Goal: Task Accomplishment & Management: Complete application form

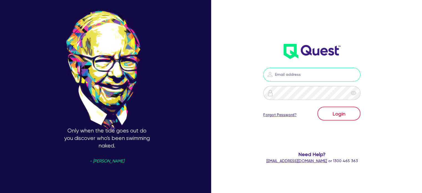
type input "[PERSON_NAME][EMAIL_ADDRESS][DOMAIN_NAME]"
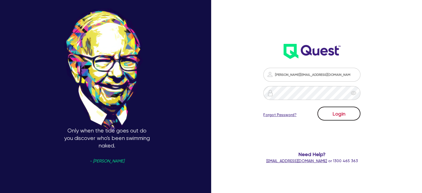
click at [346, 116] on button "Login" at bounding box center [338, 114] width 43 height 14
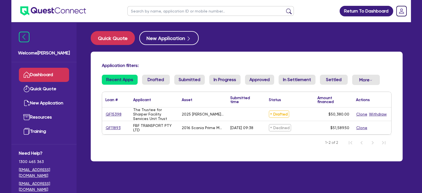
click at [280, 114] on span "Drafted" at bounding box center [279, 113] width 20 height 7
click at [111, 114] on link "QF15398" at bounding box center [113, 114] width 16 height 6
select select "Quest Finance - Own Book"
select select "SECONDARY_ASSETS"
select select "OTHER"
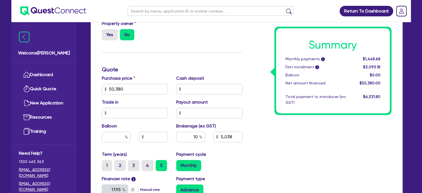
scroll to position [340, 0]
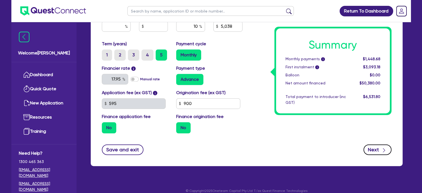
click at [378, 144] on button "Next" at bounding box center [377, 149] width 28 height 11
type input "50,380"
type input "5,038"
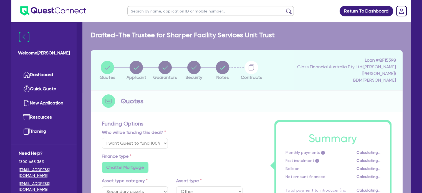
select select "TRUST"
select select "COMPANY"
select select "ADMINISTRATIVE_SUPPORT"
select select "DOMESTIC_COMMERCIAL_CLEANING"
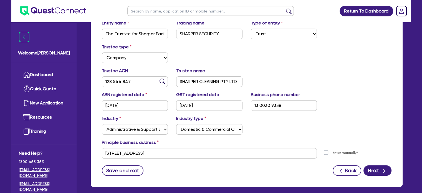
scroll to position [145, 0]
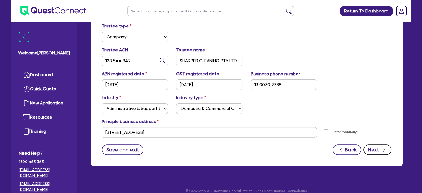
click at [385, 147] on icon "button" at bounding box center [384, 150] width 6 height 6
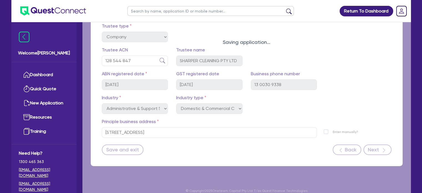
select select "MR"
select select "VIC"
select select "SINGLE"
select select "CASH"
select select "VEHICLE"
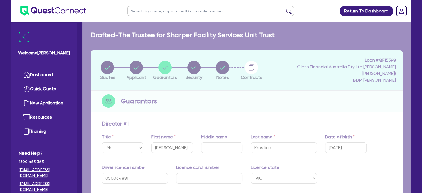
type input "0"
type input "0411 057 127"
type input "25,000"
type input "35,000"
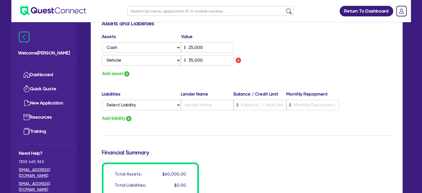
scroll to position [463, 0]
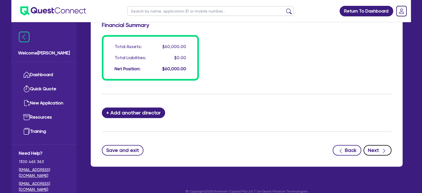
click at [379, 145] on button "Next" at bounding box center [377, 150] width 28 height 11
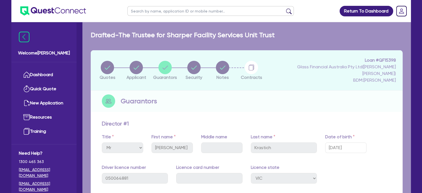
select select "SECONDARY_ASSETS"
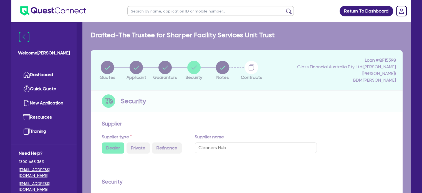
select select "OTHER"
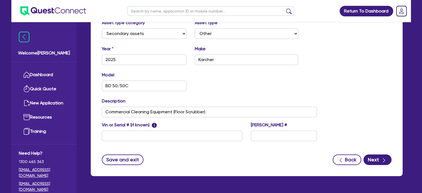
scroll to position [211, 0]
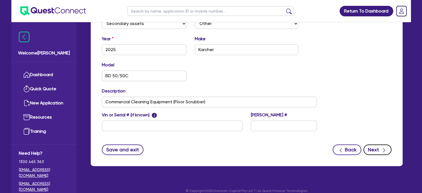
click at [380, 144] on button "Next" at bounding box center [377, 149] width 28 height 11
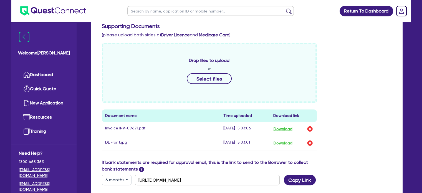
scroll to position [183, 0]
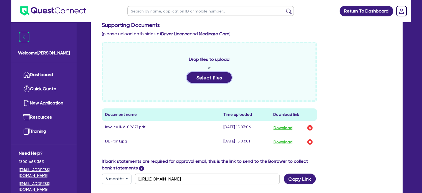
click at [209, 72] on button "Select files" at bounding box center [209, 77] width 45 height 11
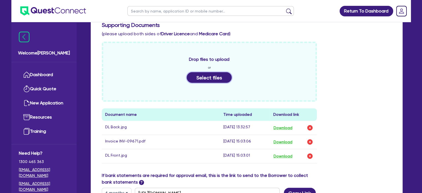
click at [211, 72] on button "Select files" at bounding box center [209, 77] width 45 height 11
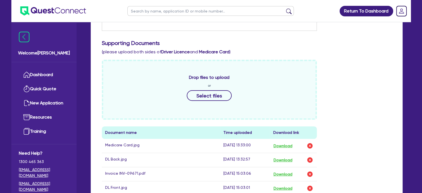
scroll to position [157, 0]
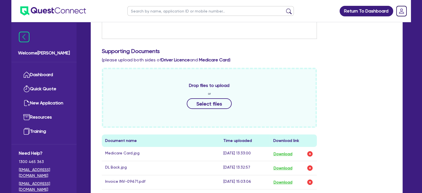
click at [84, 105] on div "Drafted - The Trustee for Sharper Facility Services Unit Trust Quotes Applicant…" at bounding box center [246, 97] width 328 height 446
click at [217, 98] on button "Select files" at bounding box center [209, 103] width 45 height 11
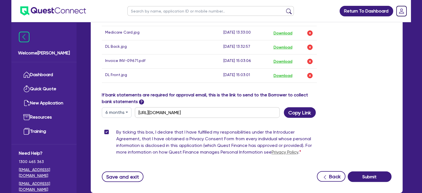
scroll to position [293, 0]
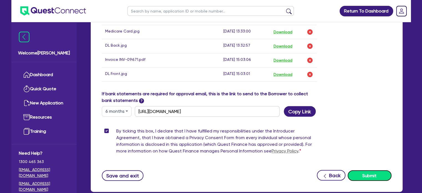
click at [361, 170] on button "Submit" at bounding box center [370, 175] width 44 height 11
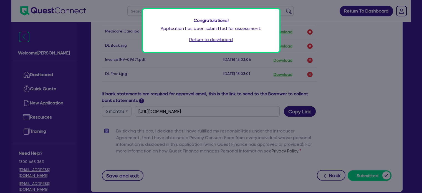
click at [208, 42] on link "Return to dashboard" at bounding box center [211, 39] width 44 height 7
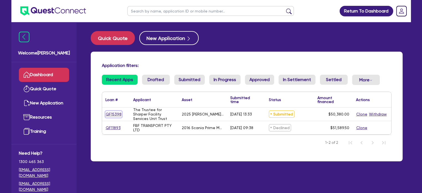
click at [110, 113] on link "QF15398" at bounding box center [113, 114] width 16 height 6
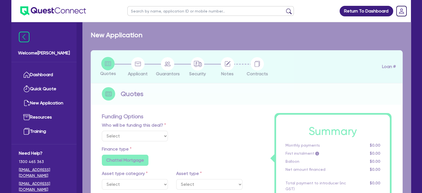
select select "Quest Finance - Own Book"
select select "SECONDARY_ASSETS"
type input "2025"
type input "50,380"
type input "10"
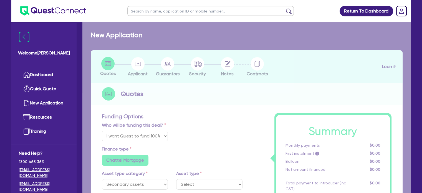
type input "5,038"
type input "17.95"
type input "900"
select select "OTHER"
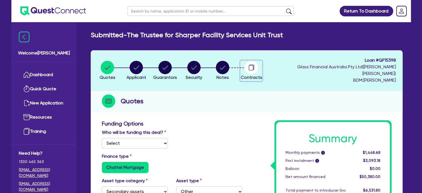
click at [257, 69] on circle "button" at bounding box center [251, 67] width 13 height 13
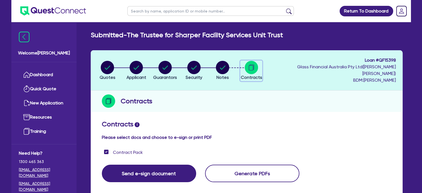
checkbox input "true"
click at [226, 63] on circle "button" at bounding box center [222, 67] width 13 height 13
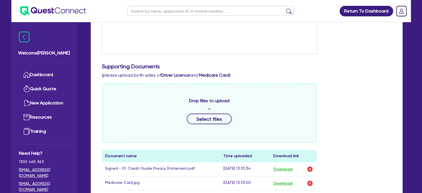
scroll to position [193, 0]
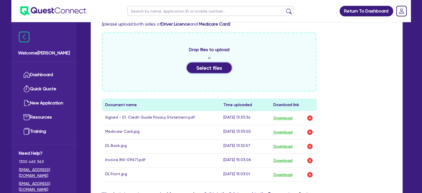
click at [208, 65] on button "Select files" at bounding box center [209, 67] width 45 height 11
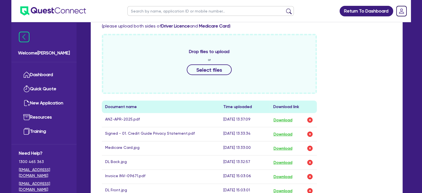
scroll to position [192, 0]
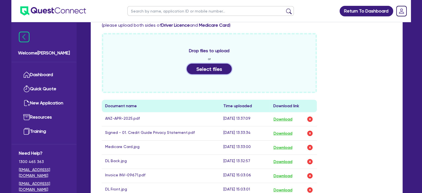
click at [206, 64] on button "Select files" at bounding box center [209, 69] width 45 height 11
click at [213, 64] on button "Select files" at bounding box center [209, 69] width 45 height 11
click at [217, 65] on button "Select files" at bounding box center [209, 69] width 45 height 11
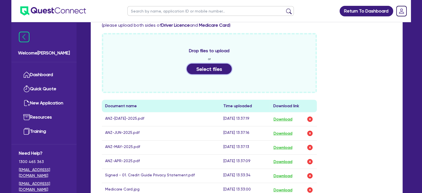
click at [207, 65] on button "Select files" at bounding box center [209, 69] width 45 height 11
click at [212, 64] on button "Select files" at bounding box center [209, 69] width 45 height 11
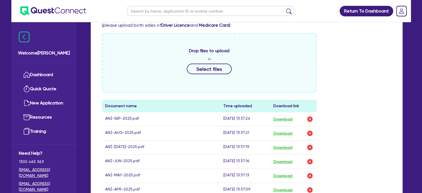
click at [390, 125] on div "Drop files to upload or Select files Document name Time uploaded Download link …" at bounding box center [247, 155] width 298 height 244
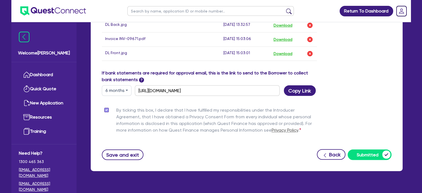
scroll to position [402, 0]
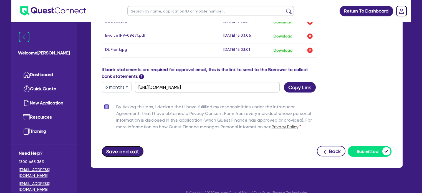
click at [118, 146] on button "Save and exit" at bounding box center [123, 151] width 42 height 11
